Goal: Navigation & Orientation: Find specific page/section

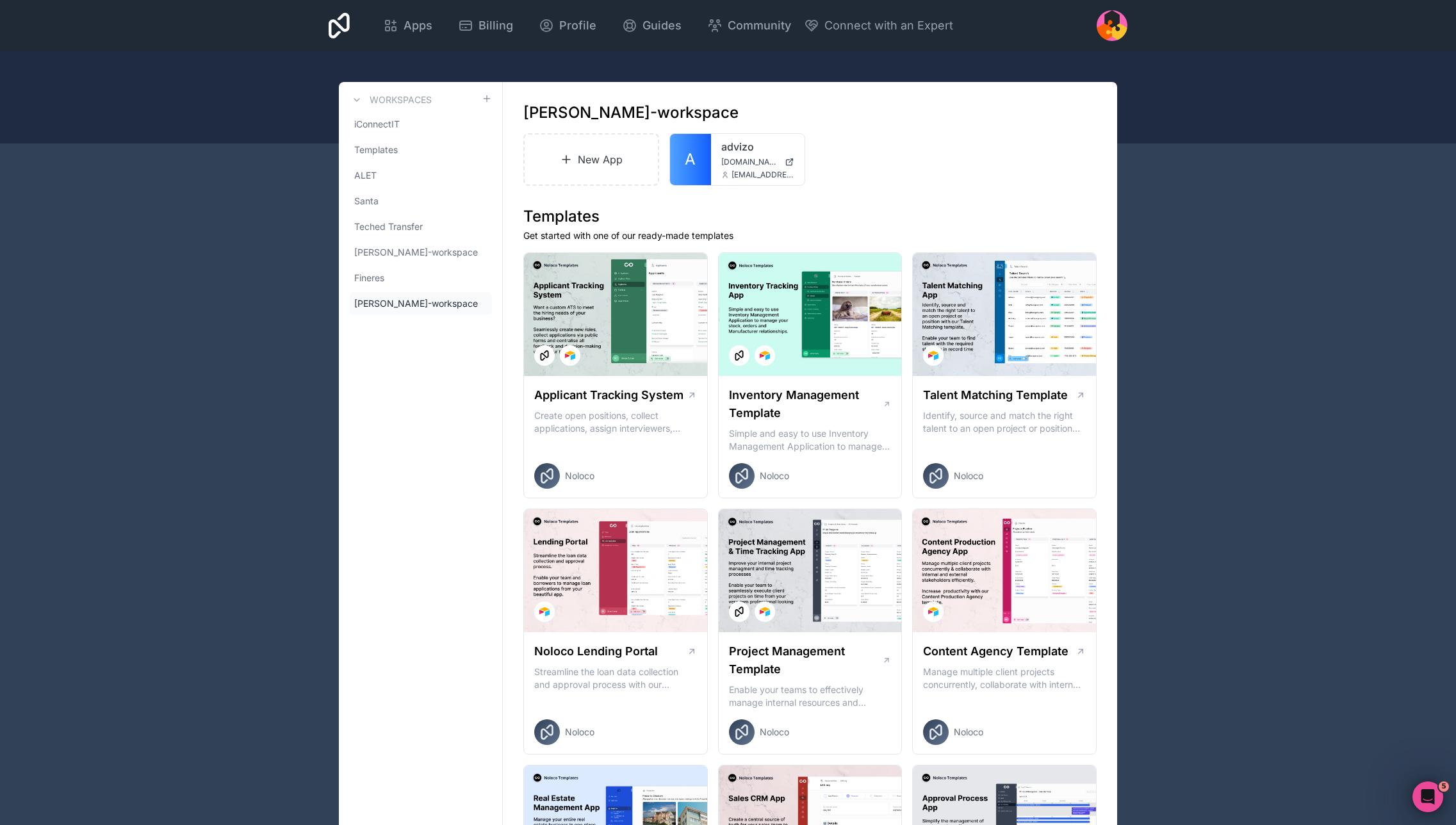
click at [319, 13] on div "Apps Billing Profile Guides Community Connect with an Expert Billing Profile Gu…" at bounding box center [728, 25] width 819 height 51
click at [367, 30] on div "Apps Billing Profile Guides Community Connect with an Expert Billing Profile Gu…" at bounding box center [728, 25] width 819 height 51
click at [321, 20] on div "Apps Billing Profile Guides Community Connect with an Expert Billing Profile Gu…" at bounding box center [728, 25] width 819 height 51
click at [343, 26] on icon at bounding box center [339, 26] width 21 height 31
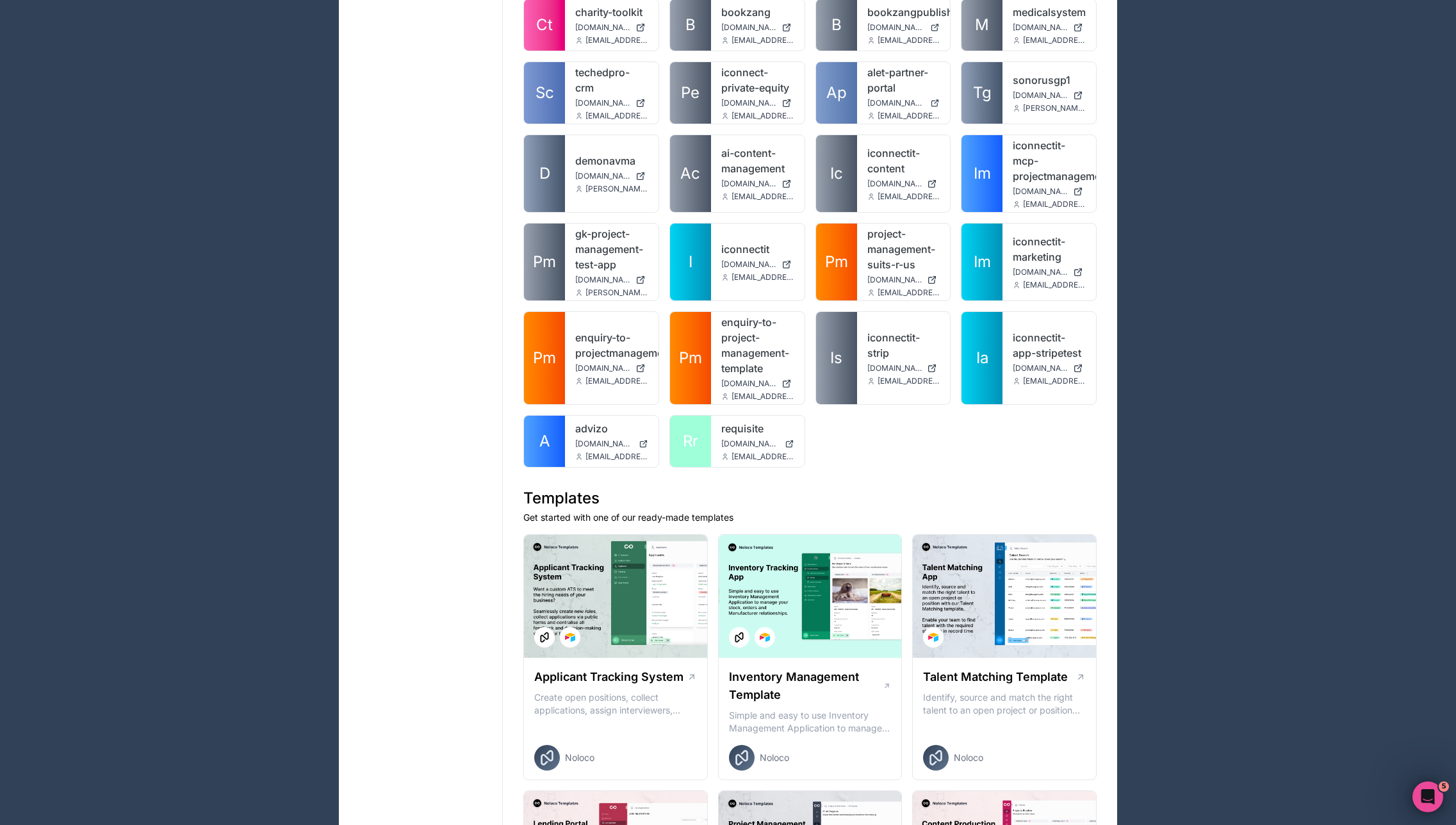
scroll to position [652, 0]
click at [562, 431] on link "A" at bounding box center [544, 440] width 41 height 51
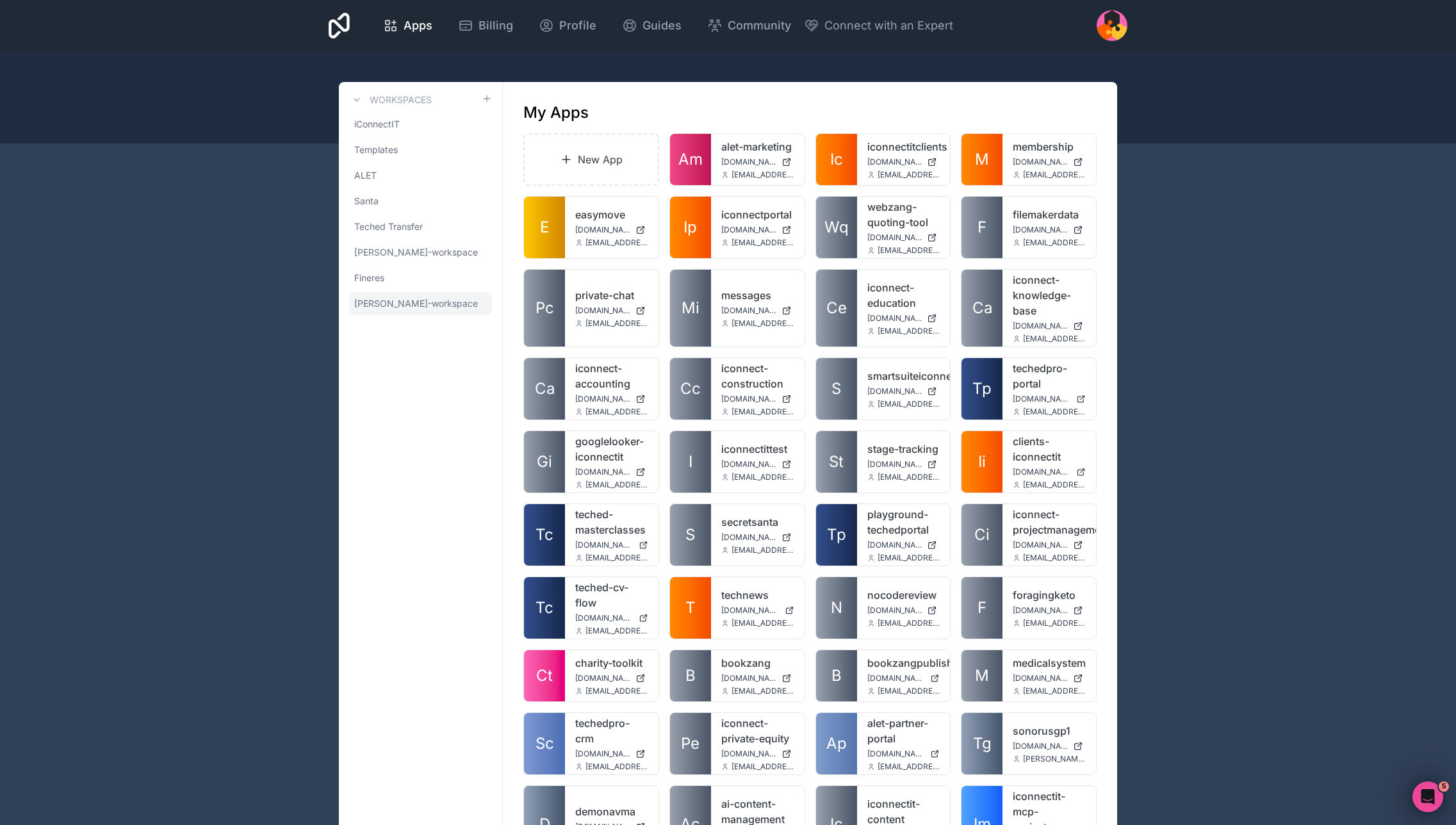
drag, startPoint x: 421, startPoint y: 299, endPoint x: 430, endPoint y: 299, distance: 9.0
click at [421, 299] on span "[PERSON_NAME]-workspace" at bounding box center [416, 303] width 123 height 13
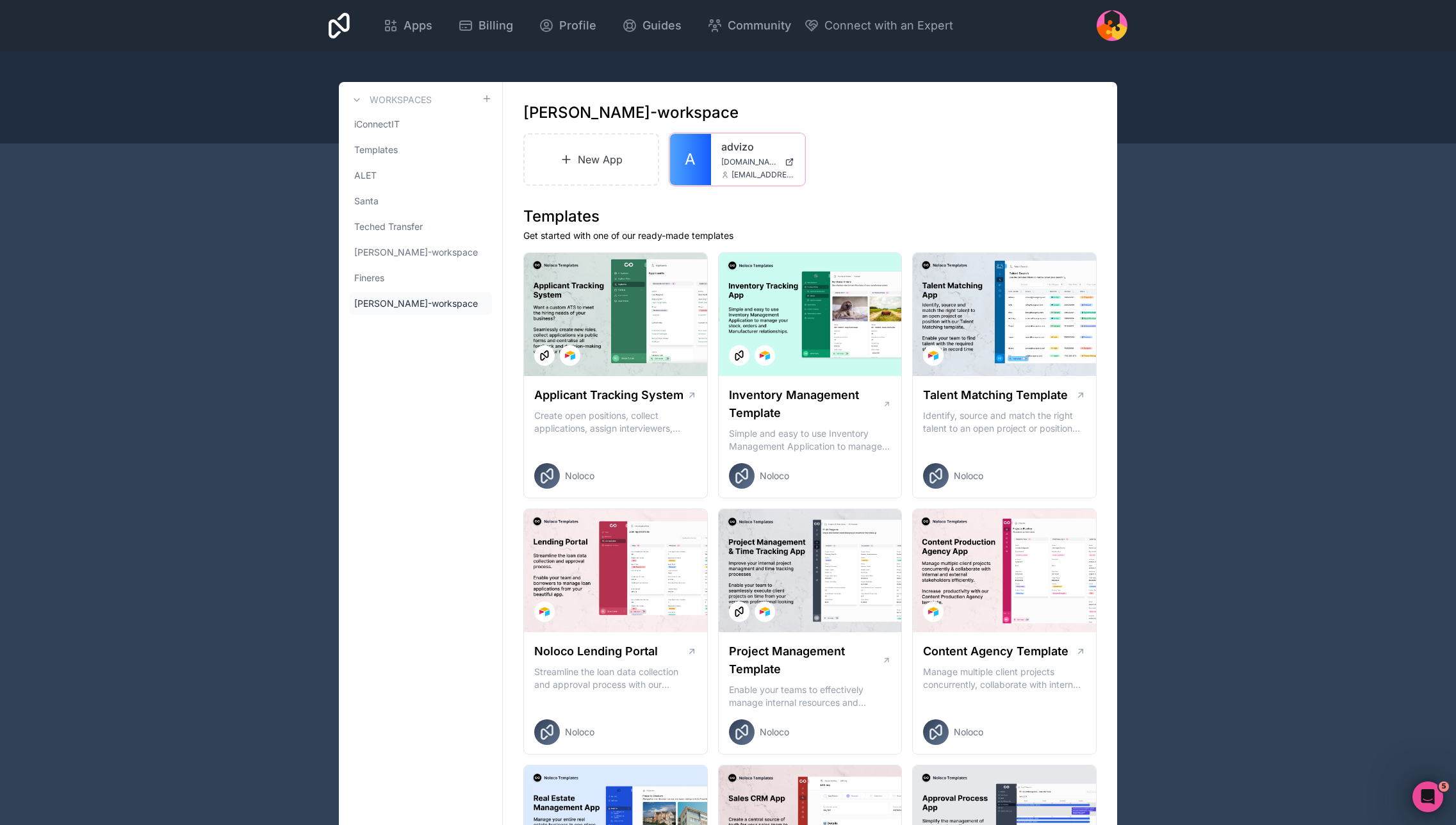
click at [0, 0] on icon at bounding box center [0, 0] width 0 height 0
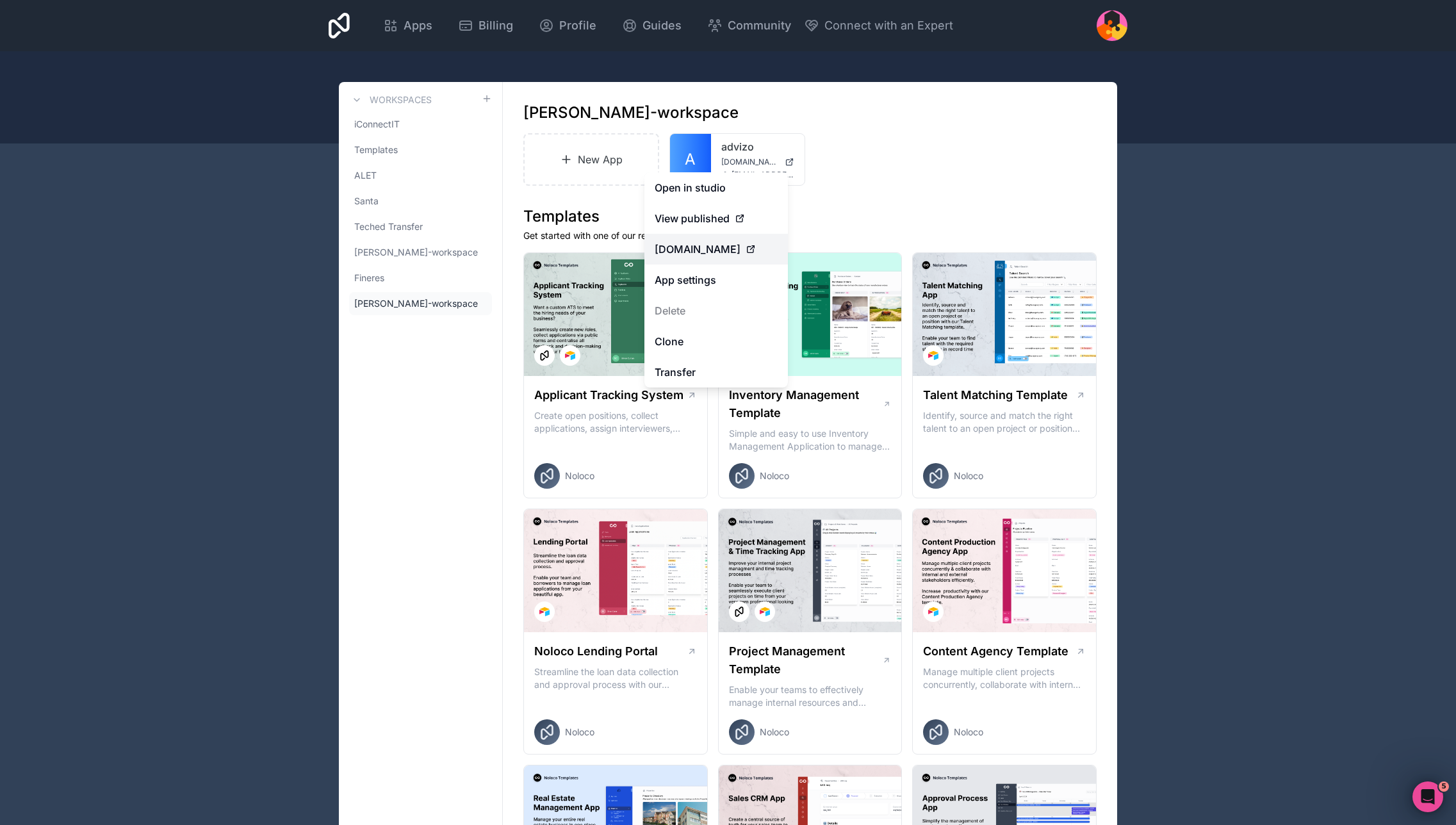
click at [695, 252] on span "[DOMAIN_NAME]" at bounding box center [697, 250] width 86 height 15
click at [754, 250] on icon at bounding box center [751, 250] width 6 height 6
click at [704, 217] on span "View published" at bounding box center [692, 219] width 75 height 15
click at [711, 184] on link "Open in studio" at bounding box center [716, 188] width 144 height 31
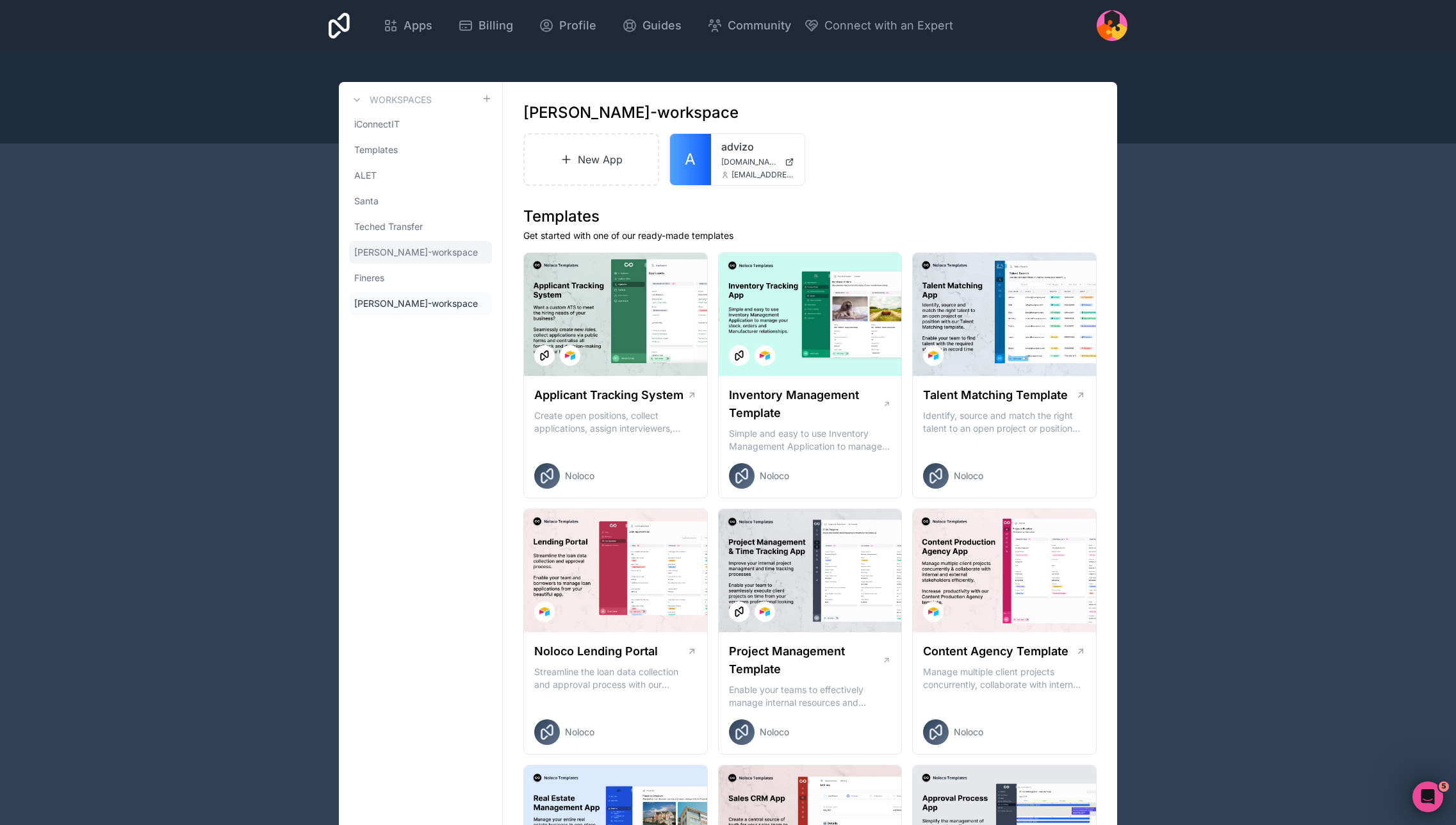
click at [404, 246] on span "[PERSON_NAME]-workspace" at bounding box center [416, 252] width 123 height 13
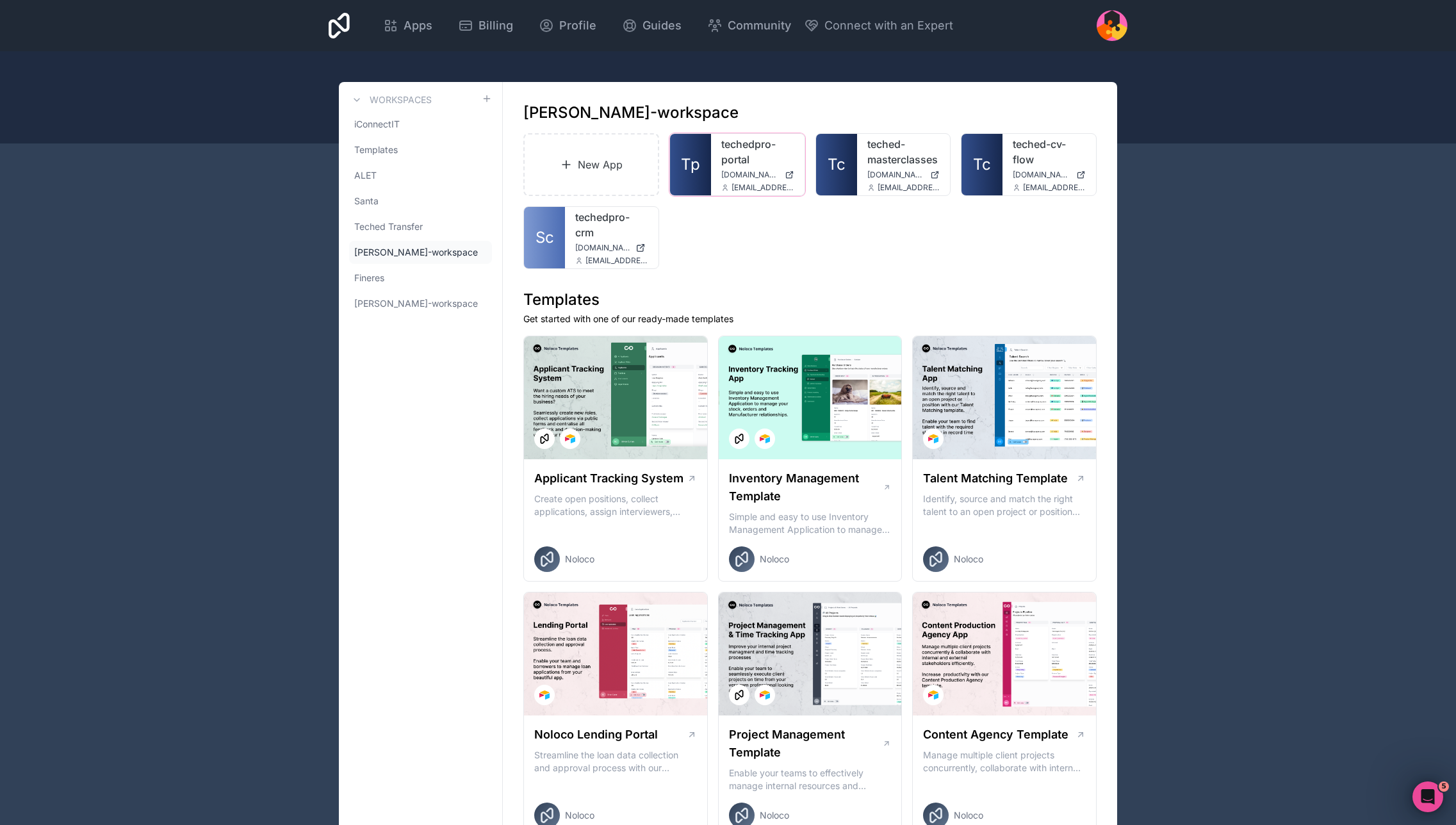
click at [730, 148] on link "techedpro-portal" at bounding box center [757, 152] width 73 height 31
